Goal: Information Seeking & Learning: Learn about a topic

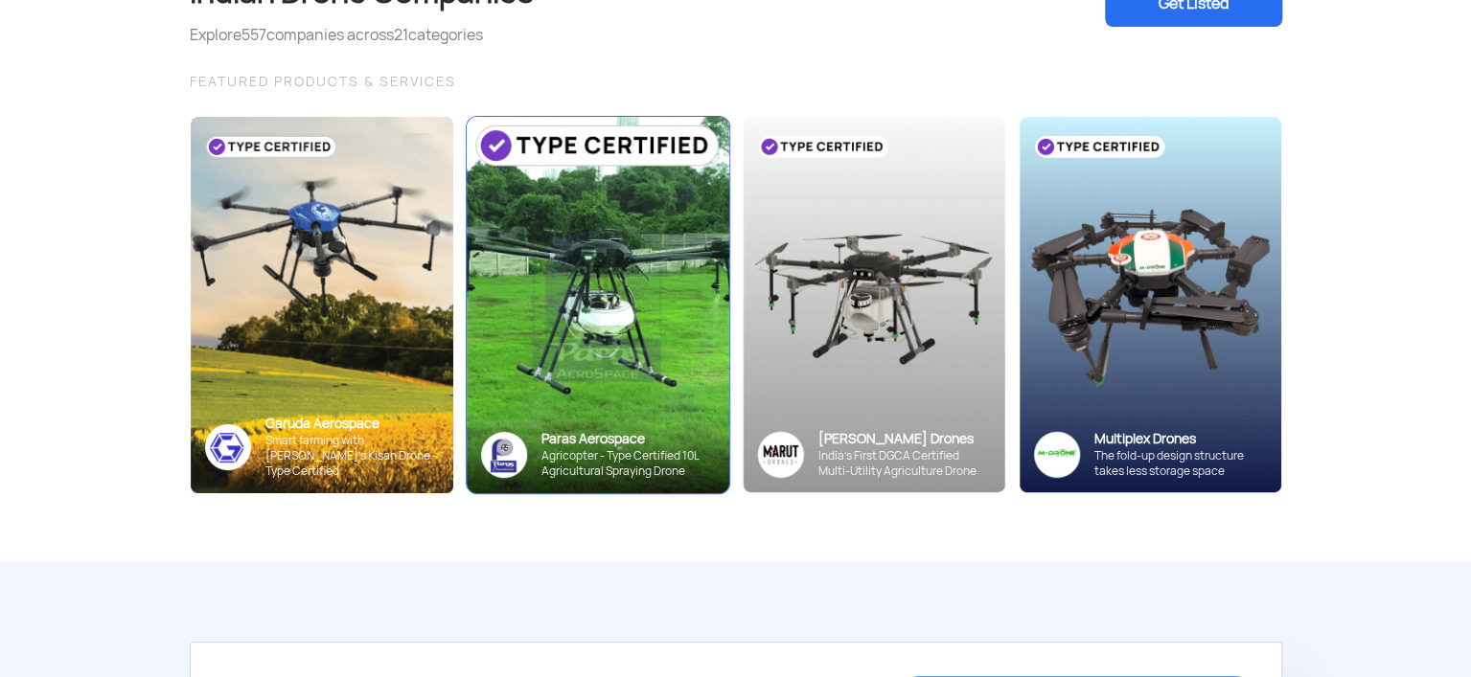
scroll to position [192, 0]
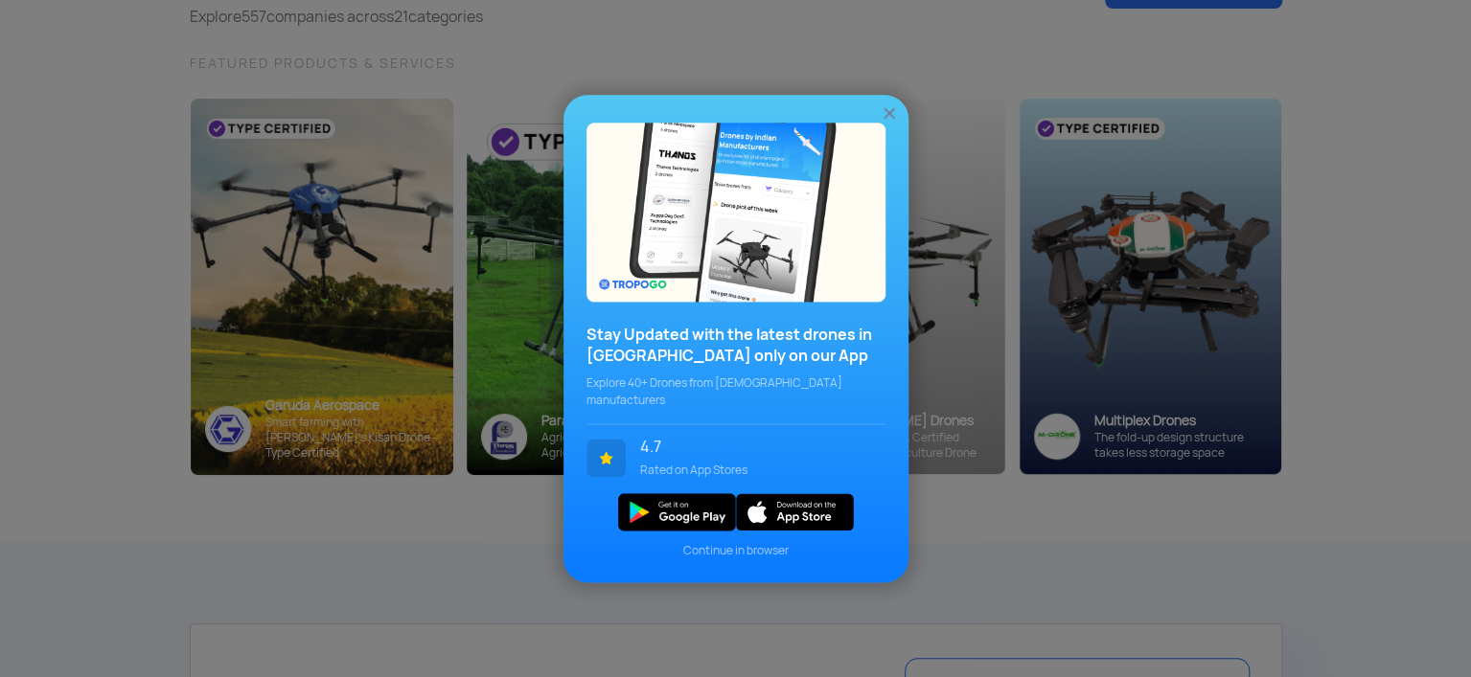
click at [885, 114] on img at bounding box center [888, 112] width 19 height 19
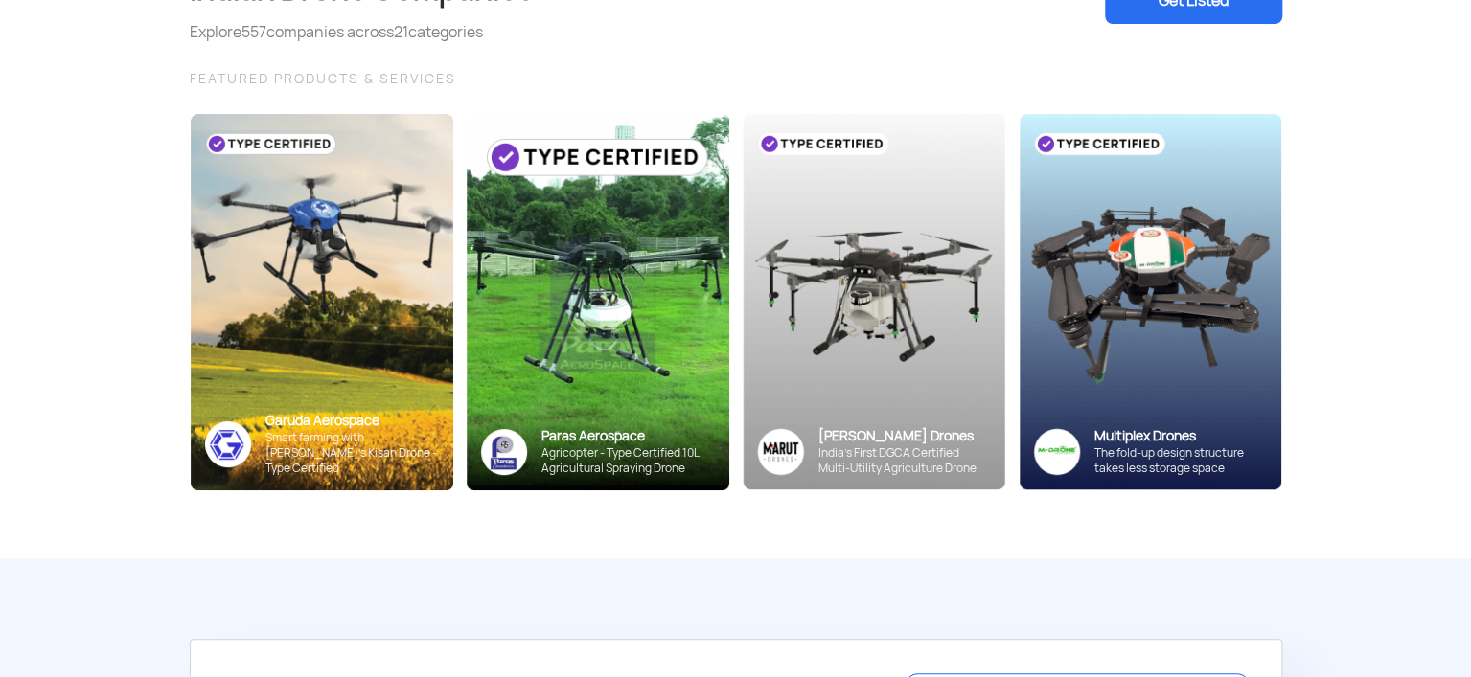
scroll to position [0, 0]
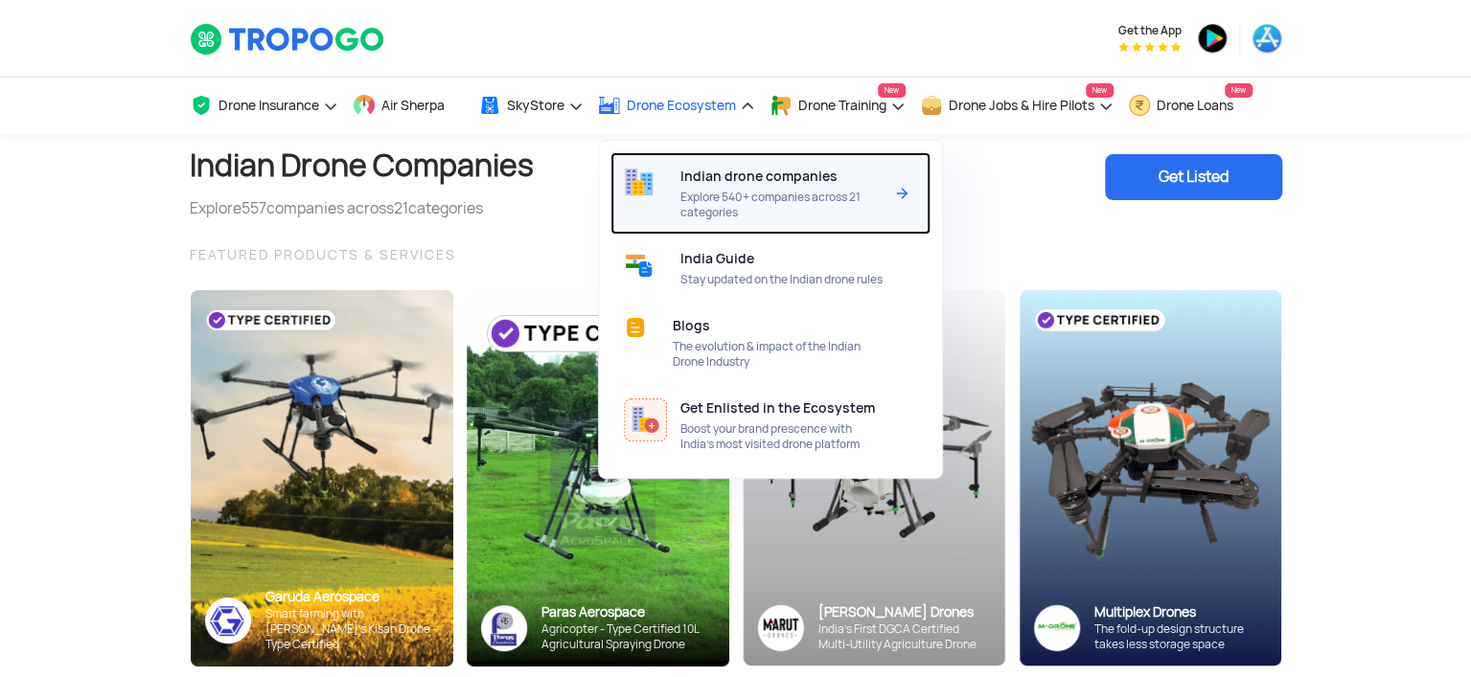
click at [735, 173] on span "Indian drone companies" at bounding box center [758, 176] width 157 height 15
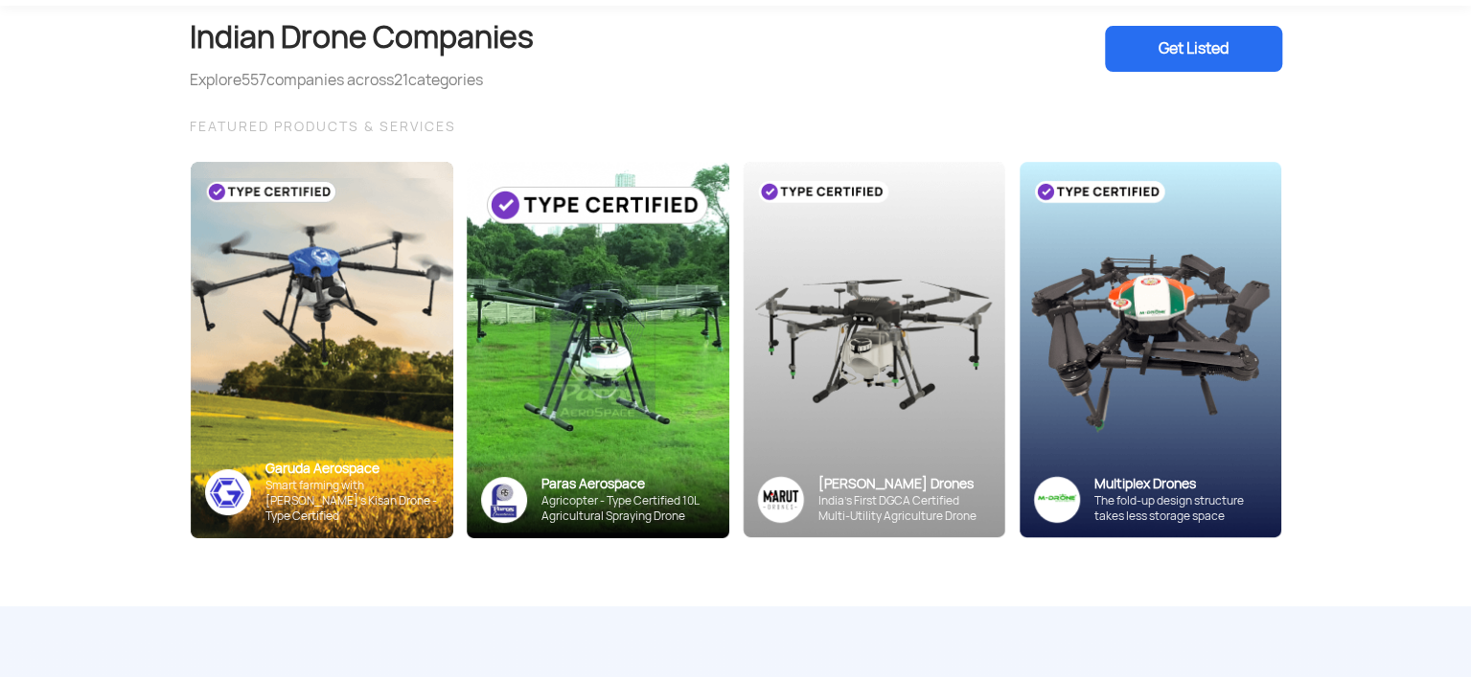
scroll to position [96, 0]
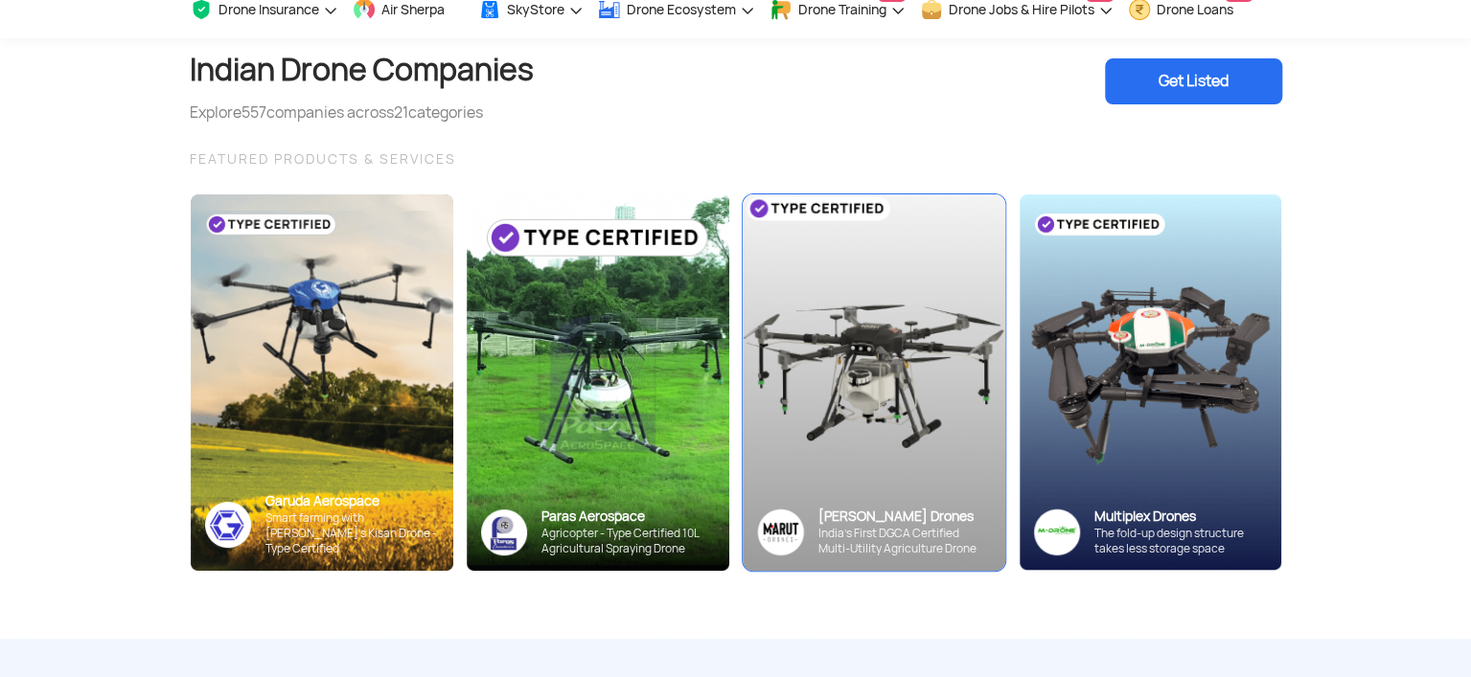
click at [857, 404] on img at bounding box center [873, 381] width 288 height 413
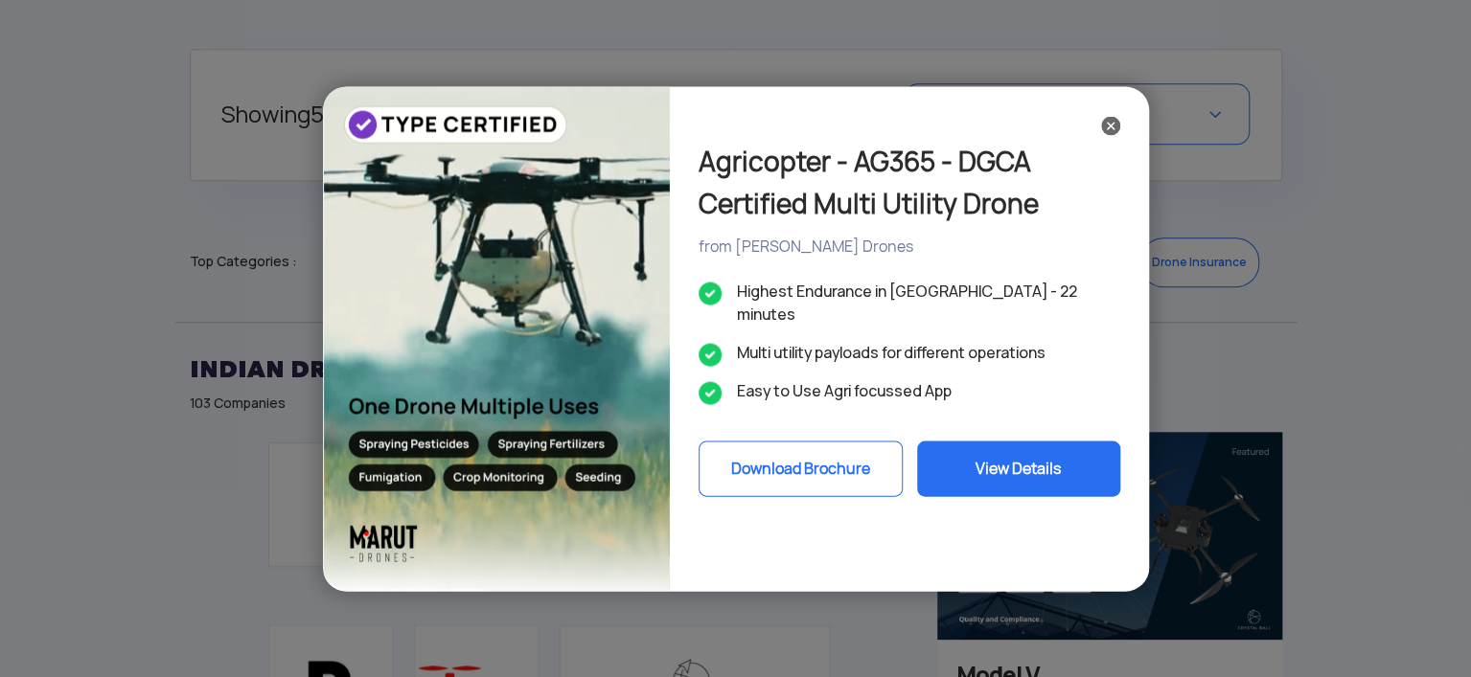
scroll to position [766, 0]
click at [1105, 123] on img at bounding box center [1110, 125] width 19 height 19
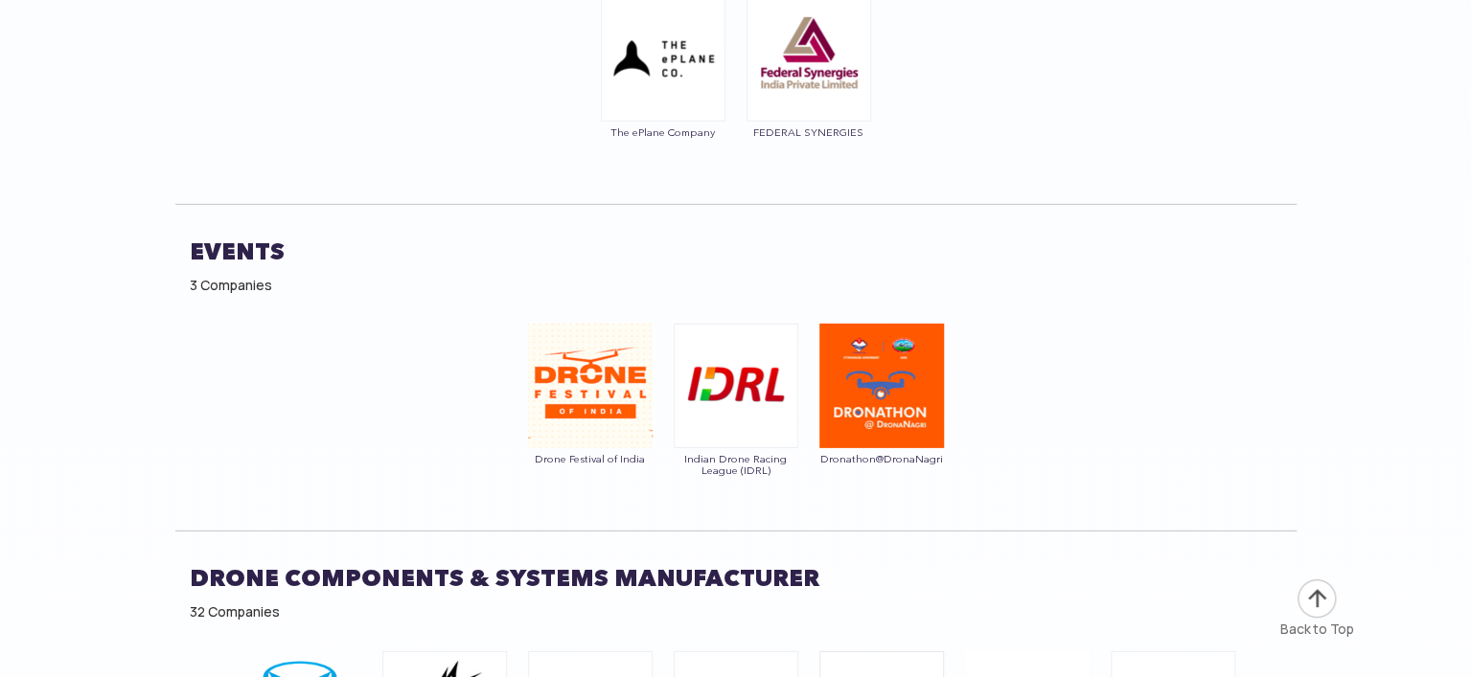
scroll to position [11017, 0]
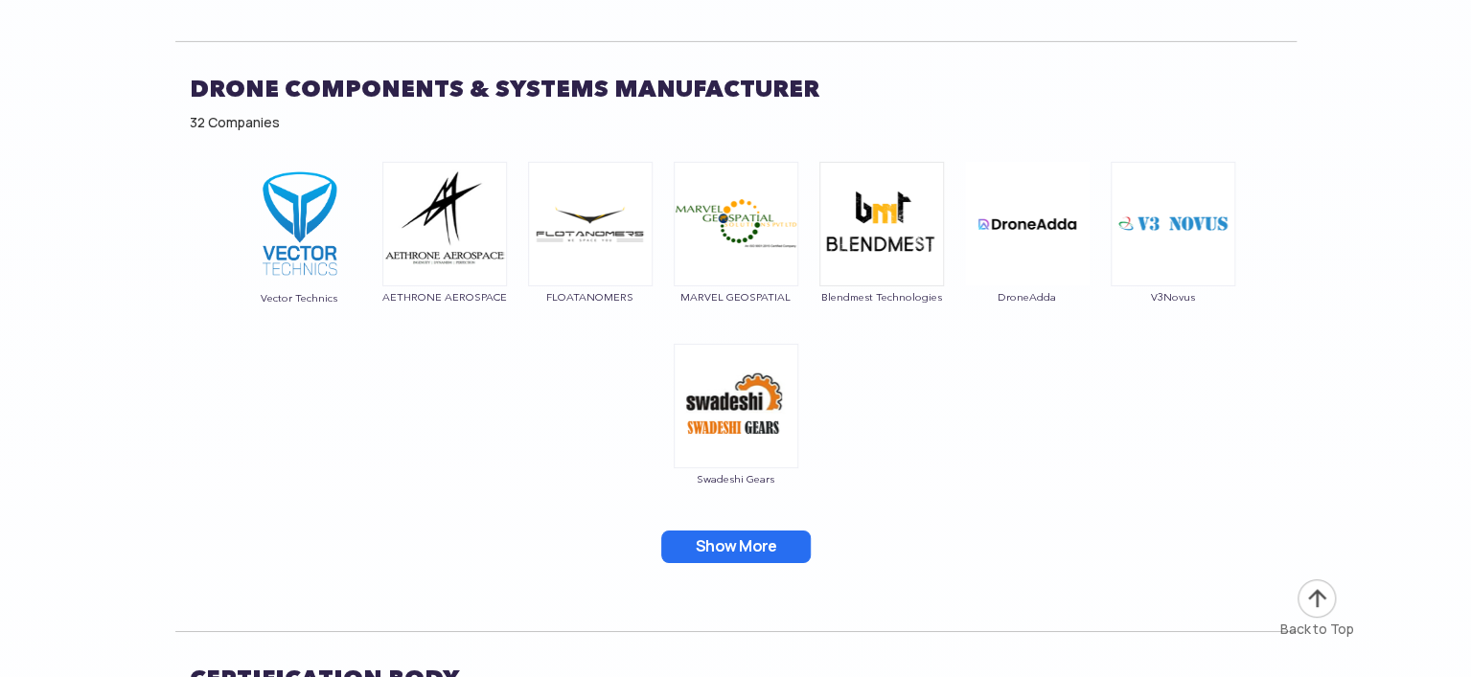
click at [1312, 593] on img at bounding box center [1316, 599] width 42 height 42
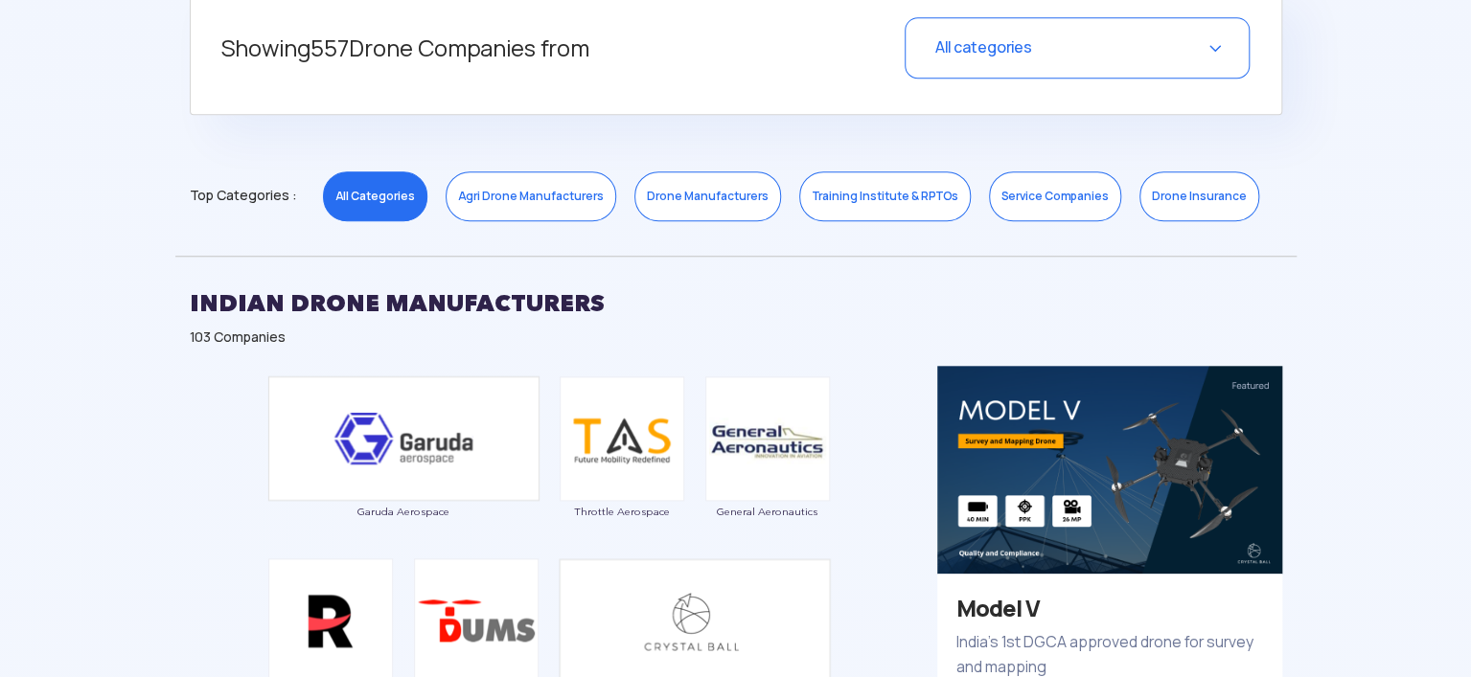
scroll to position [730, 0]
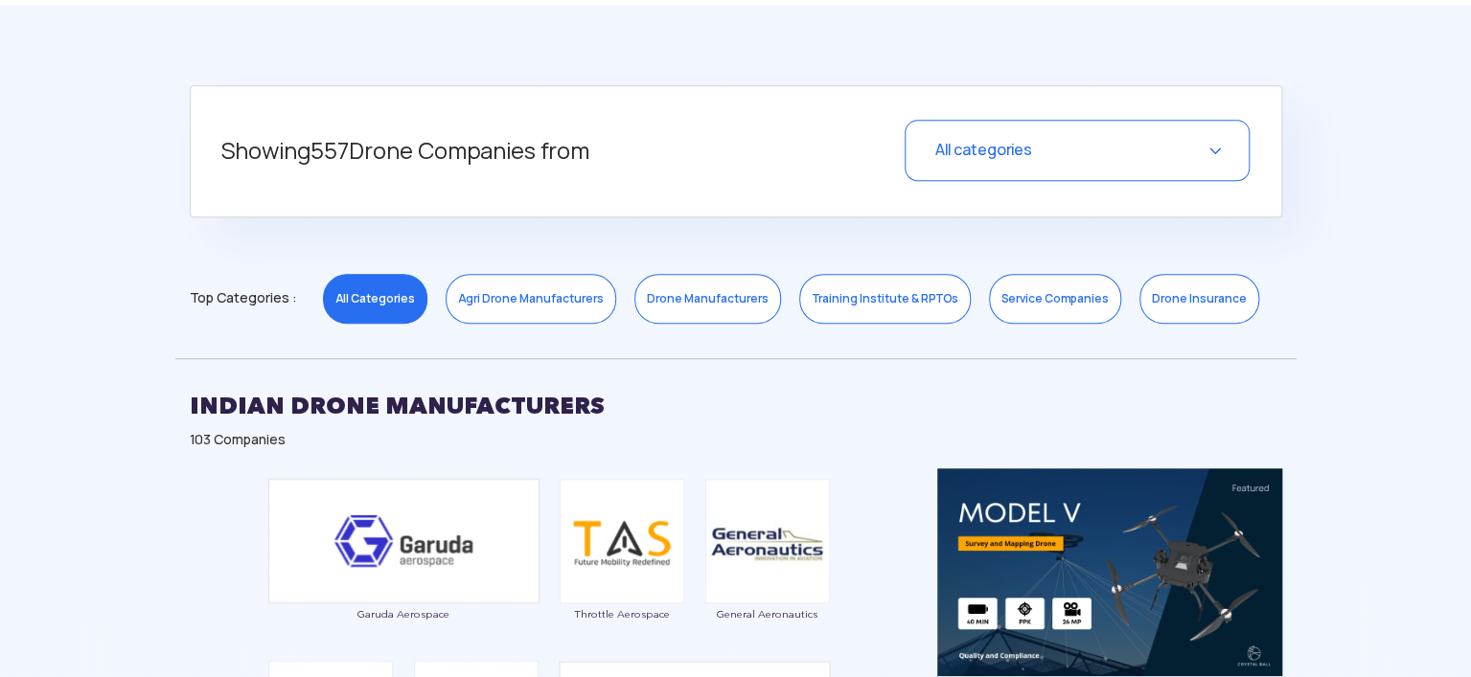
click at [225, 297] on span "Top Categories :" at bounding box center [243, 298] width 106 height 31
click at [240, 288] on span "Top Categories :" at bounding box center [243, 298] width 106 height 31
click at [672, 299] on link "Drone Manufacturers" at bounding box center [707, 299] width 147 height 50
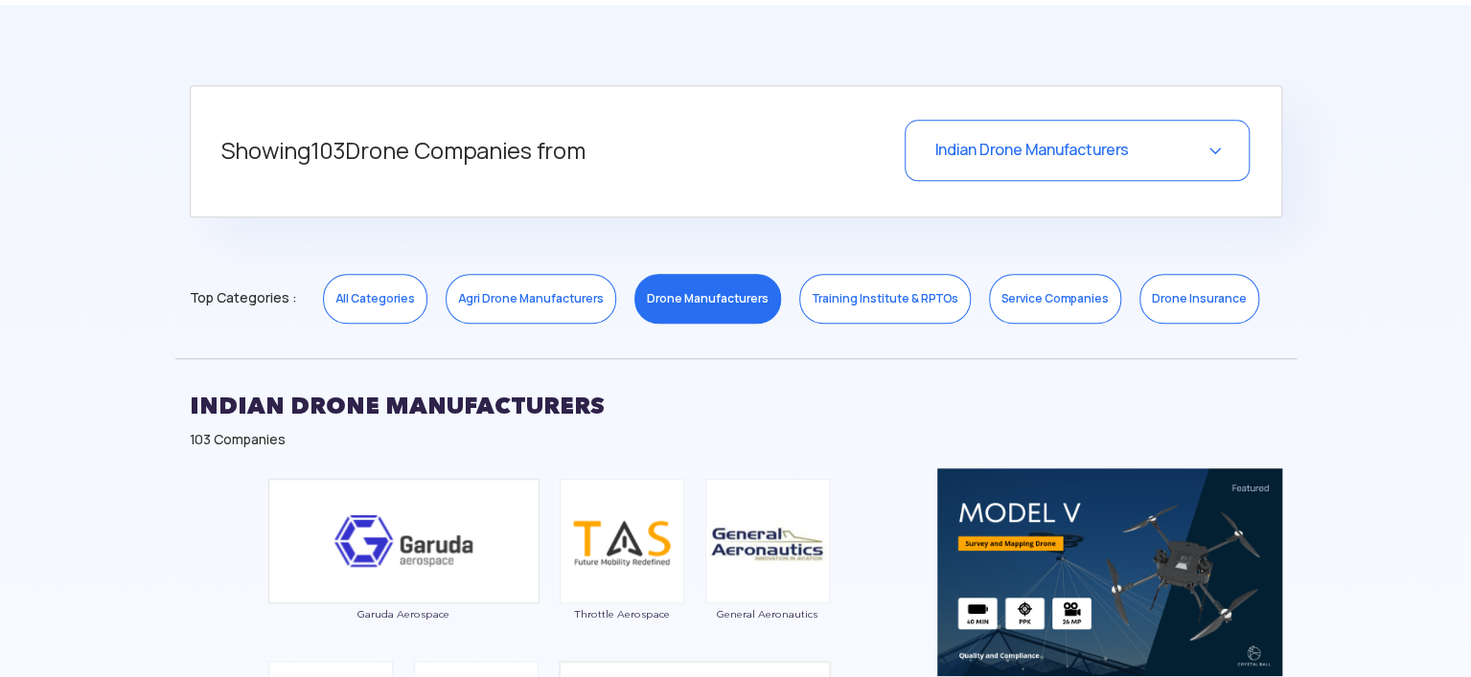
click at [511, 302] on link "Agri Drone Manufacturers" at bounding box center [530, 299] width 171 height 50
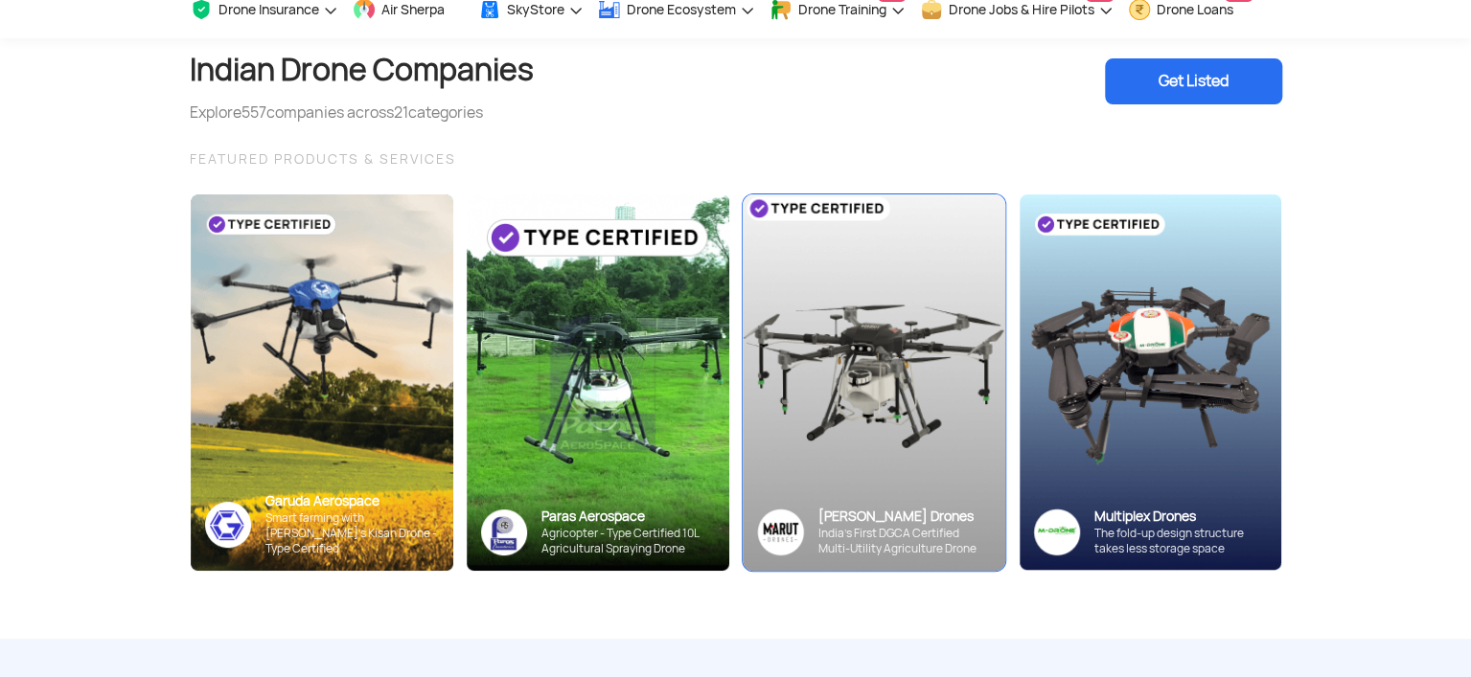
scroll to position [192, 0]
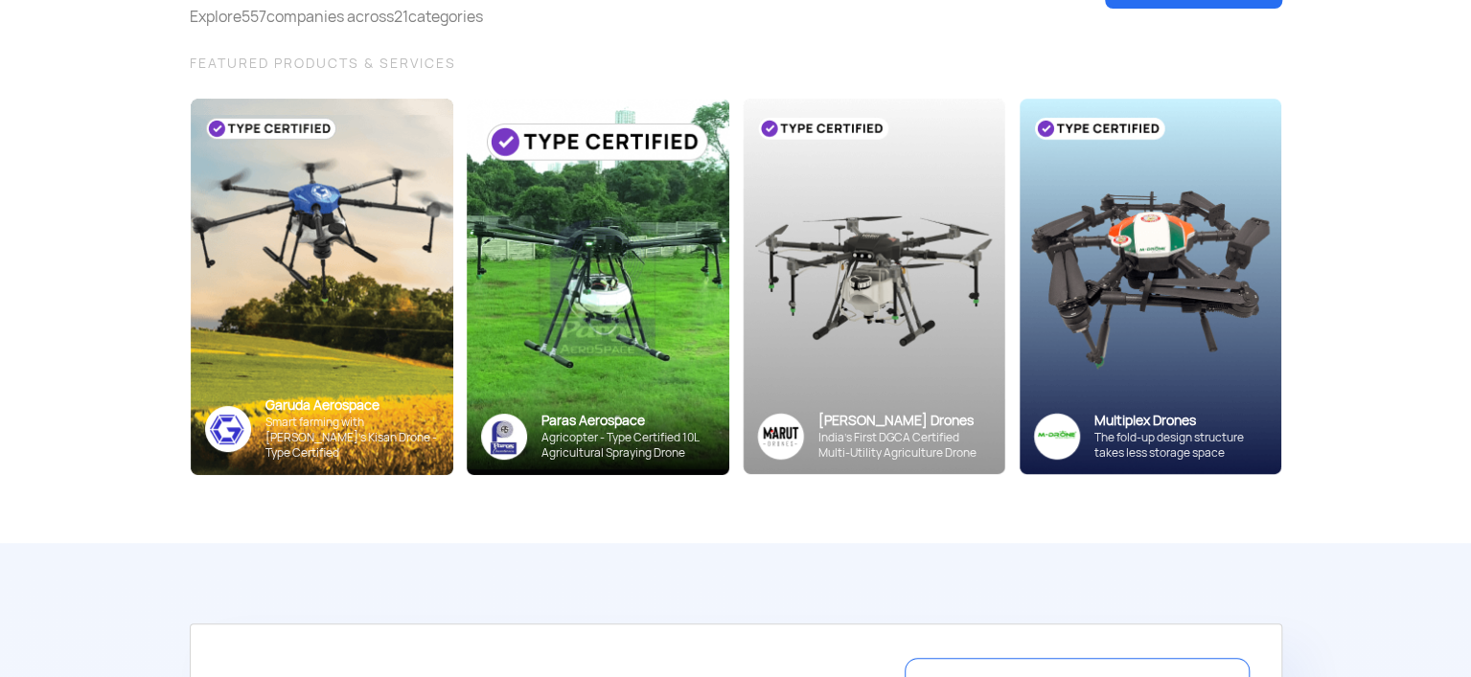
click at [1102, 321] on img at bounding box center [1149, 287] width 262 height 376
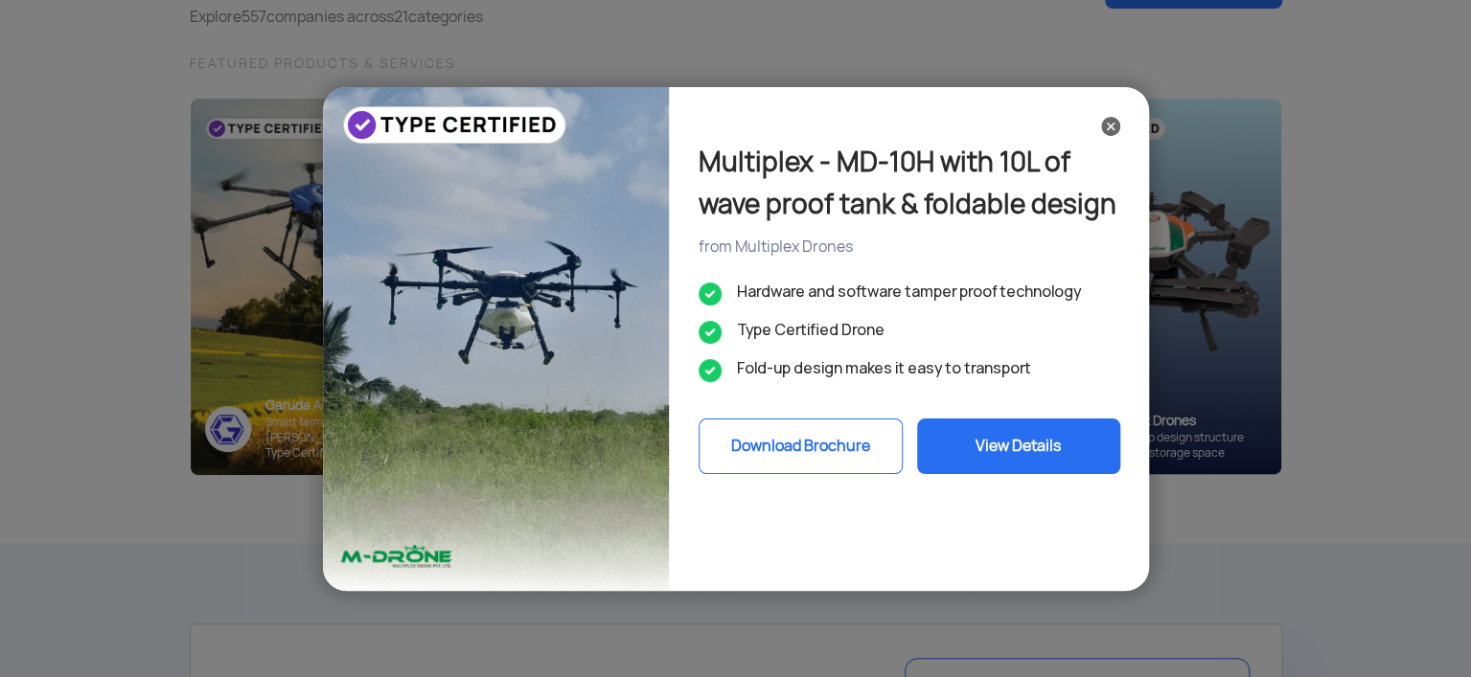
click at [1106, 121] on img at bounding box center [1110, 126] width 19 height 19
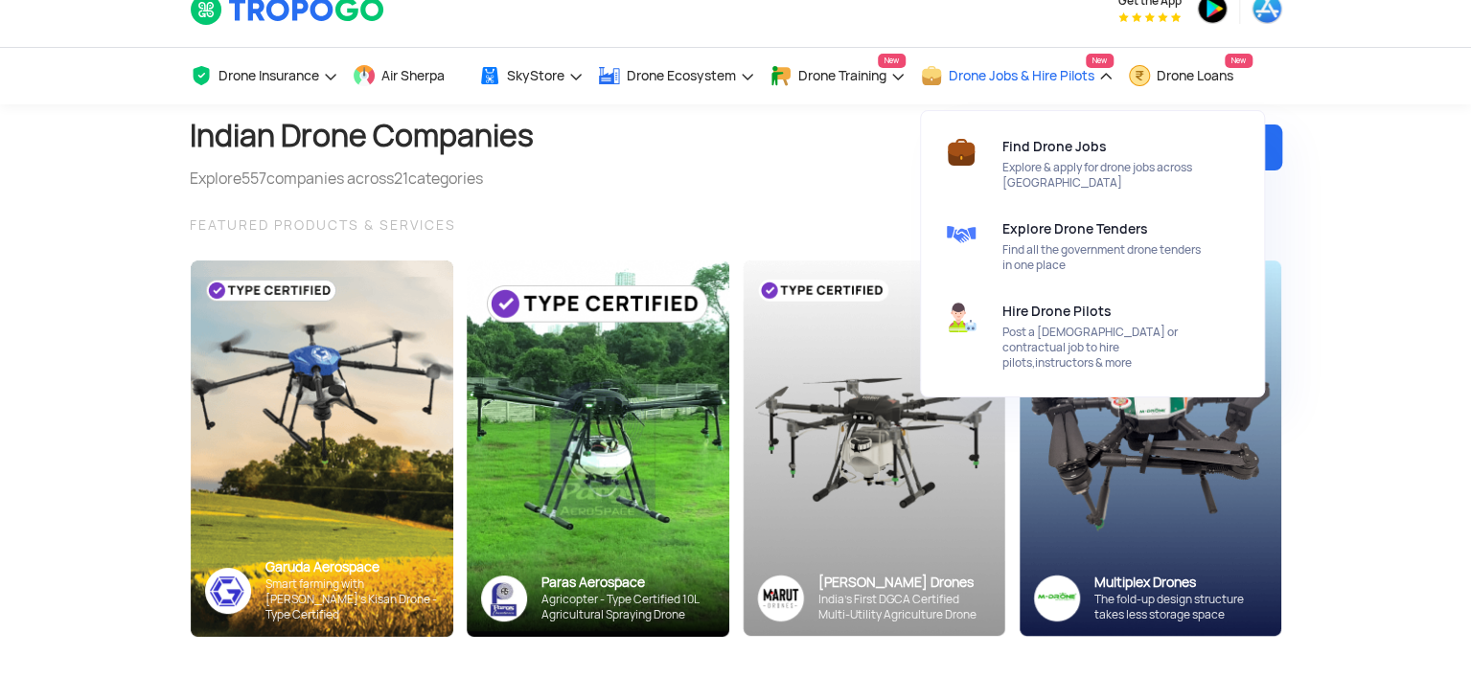
scroll to position [0, 0]
